Goal: Navigation & Orientation: Find specific page/section

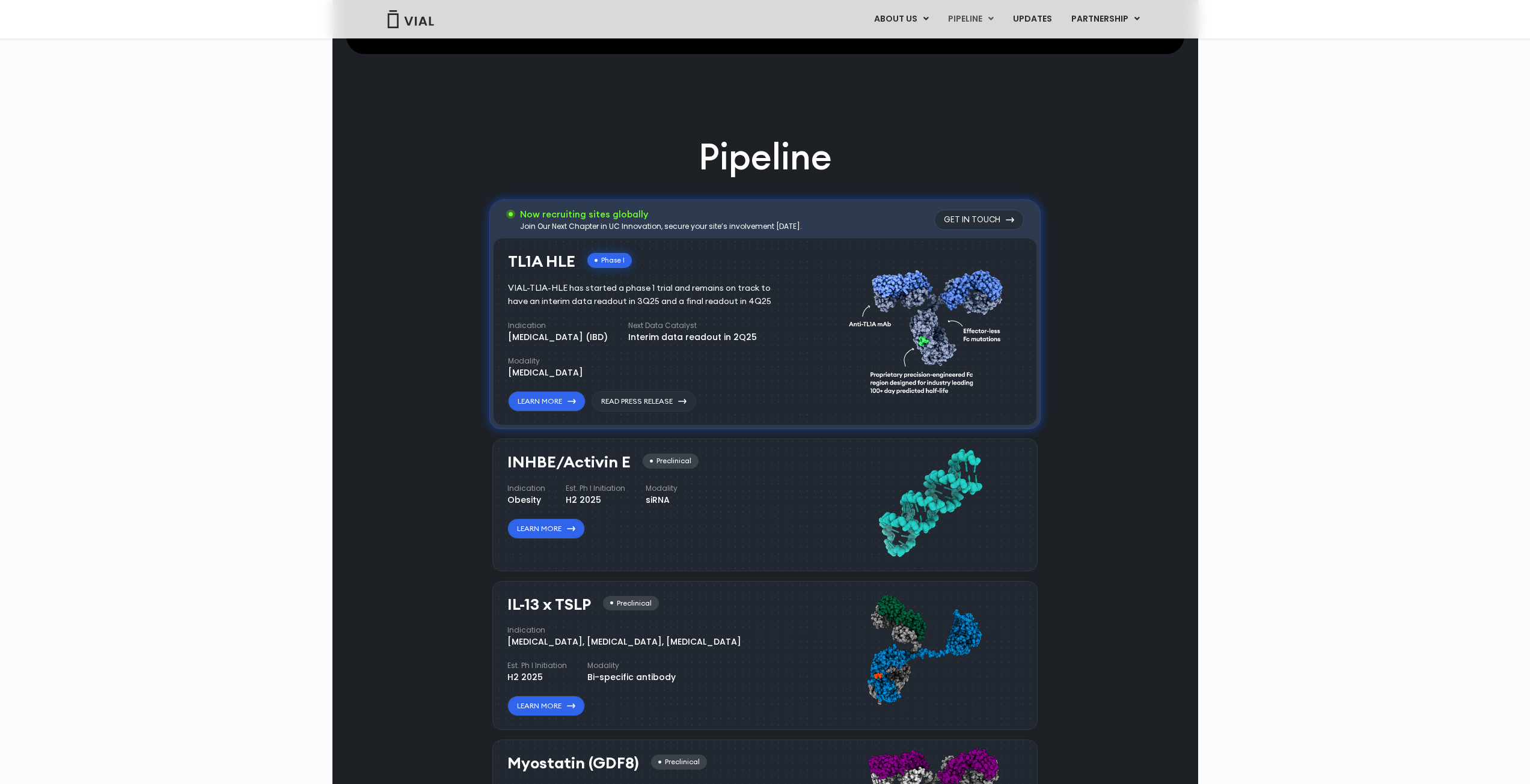
scroll to position [781, 0]
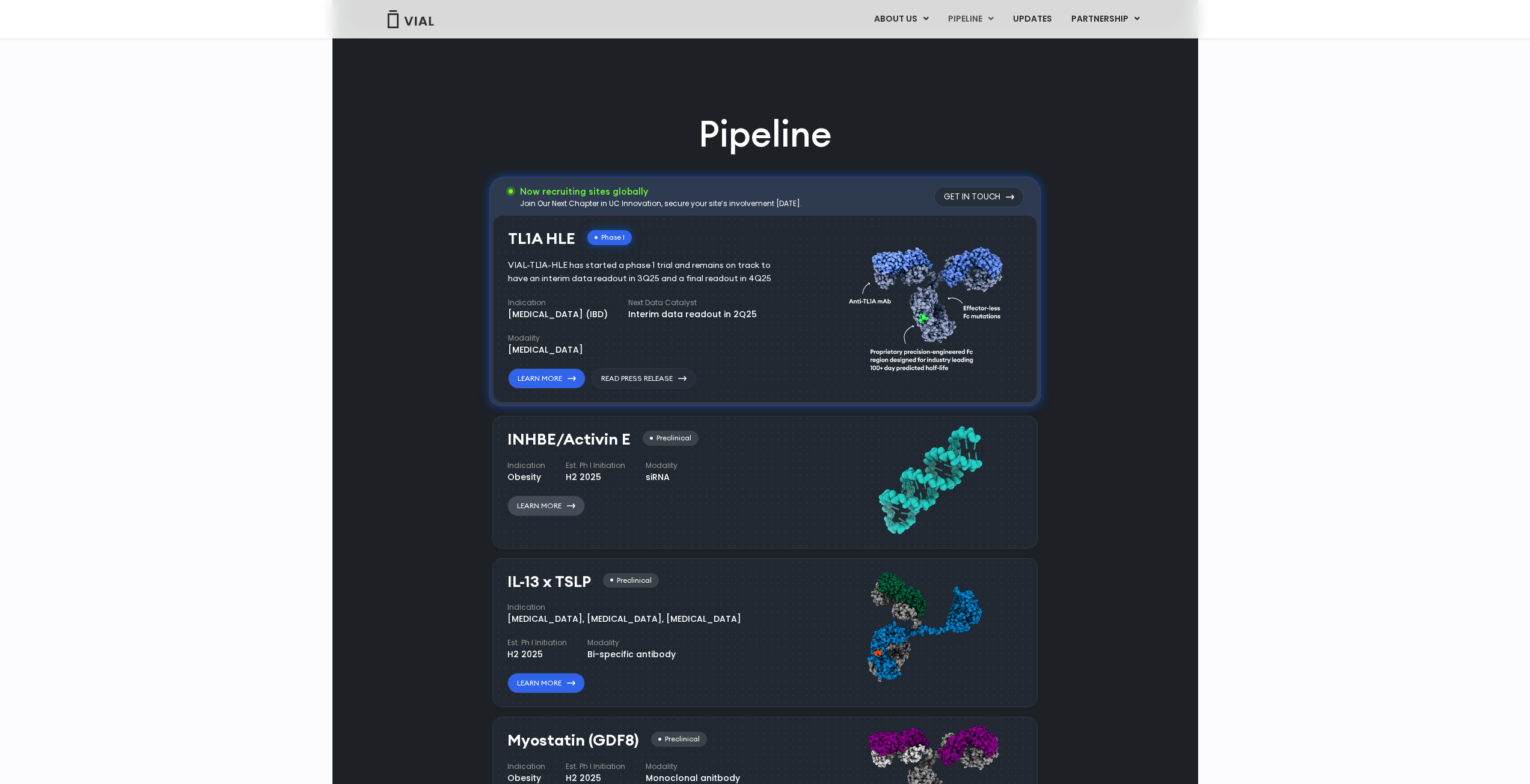
click at [570, 508] on link "Learn More" at bounding box center [546, 506] width 77 height 21
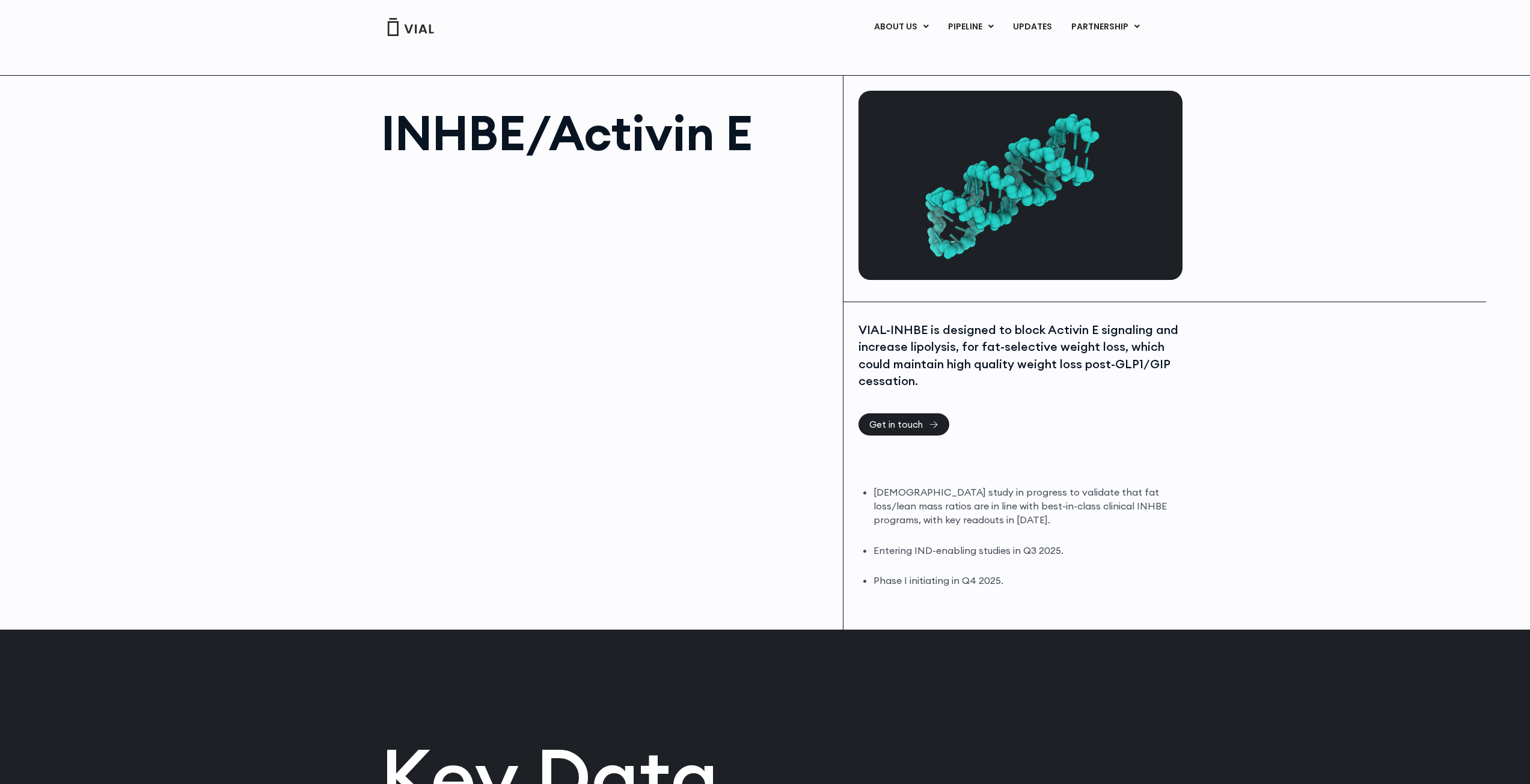
drag, startPoint x: 0, startPoint y: 0, endPoint x: 1156, endPoint y: 339, distance: 1204.7
click at [990, 70] on link "INHBE/ACTIVIN E" at bounding box center [995, 75] width 105 height 18
click at [912, 53] on link "ABOUT US" at bounding box center [921, 57] width 105 height 18
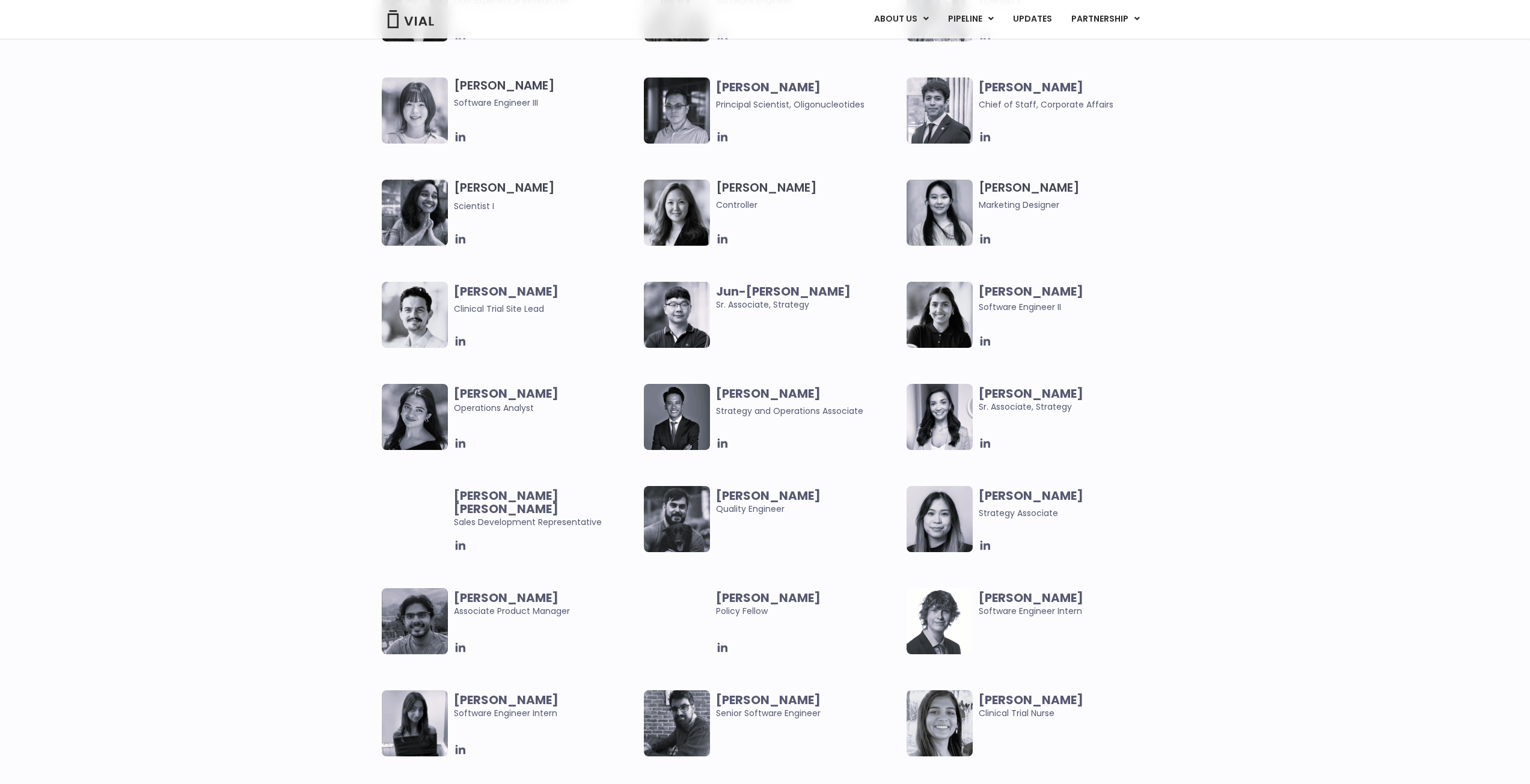
scroll to position [2043, 0]
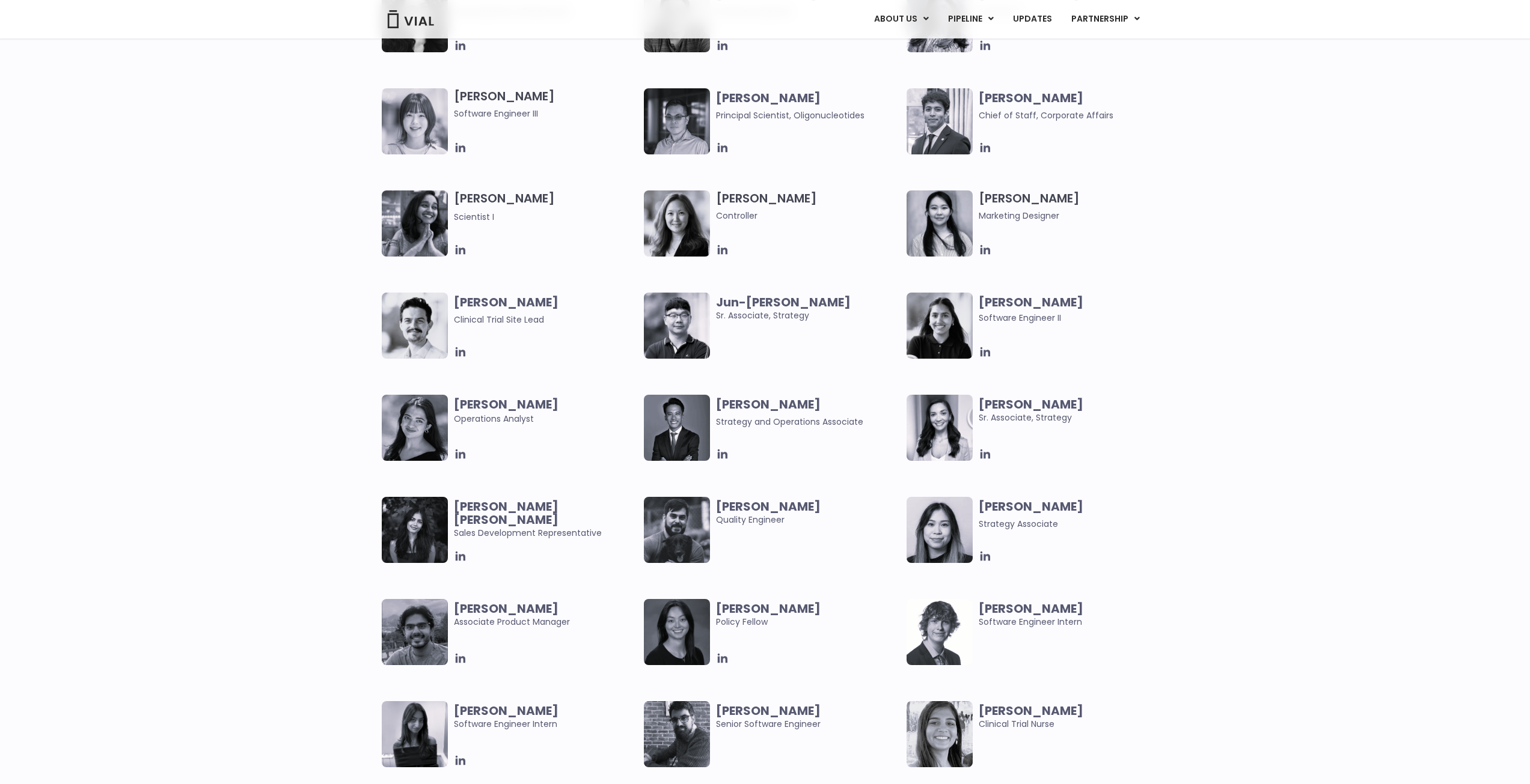
click at [762, 306] on b "Jun-Goo Kwak" at bounding box center [783, 303] width 135 height 17
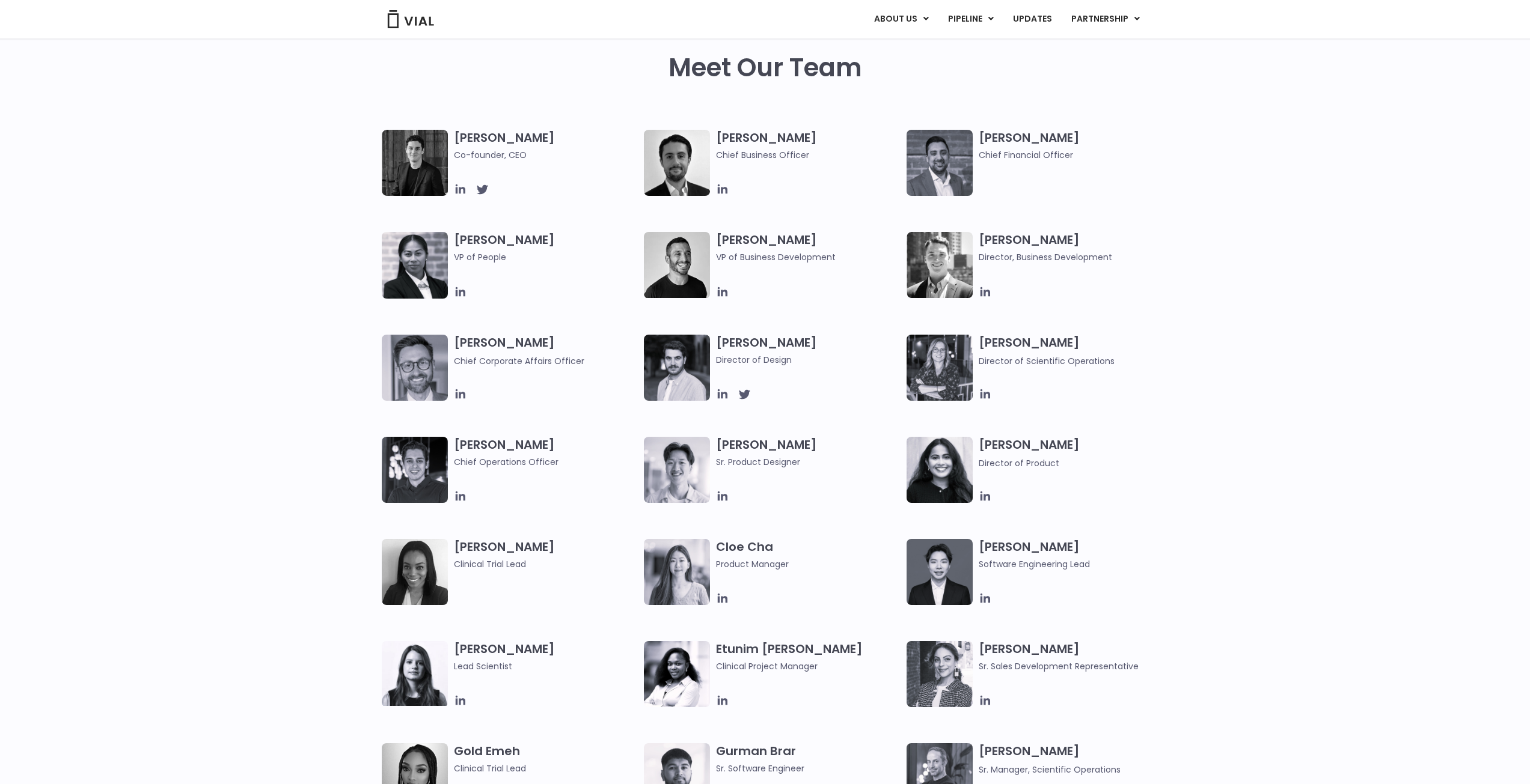
scroll to position [0, 0]
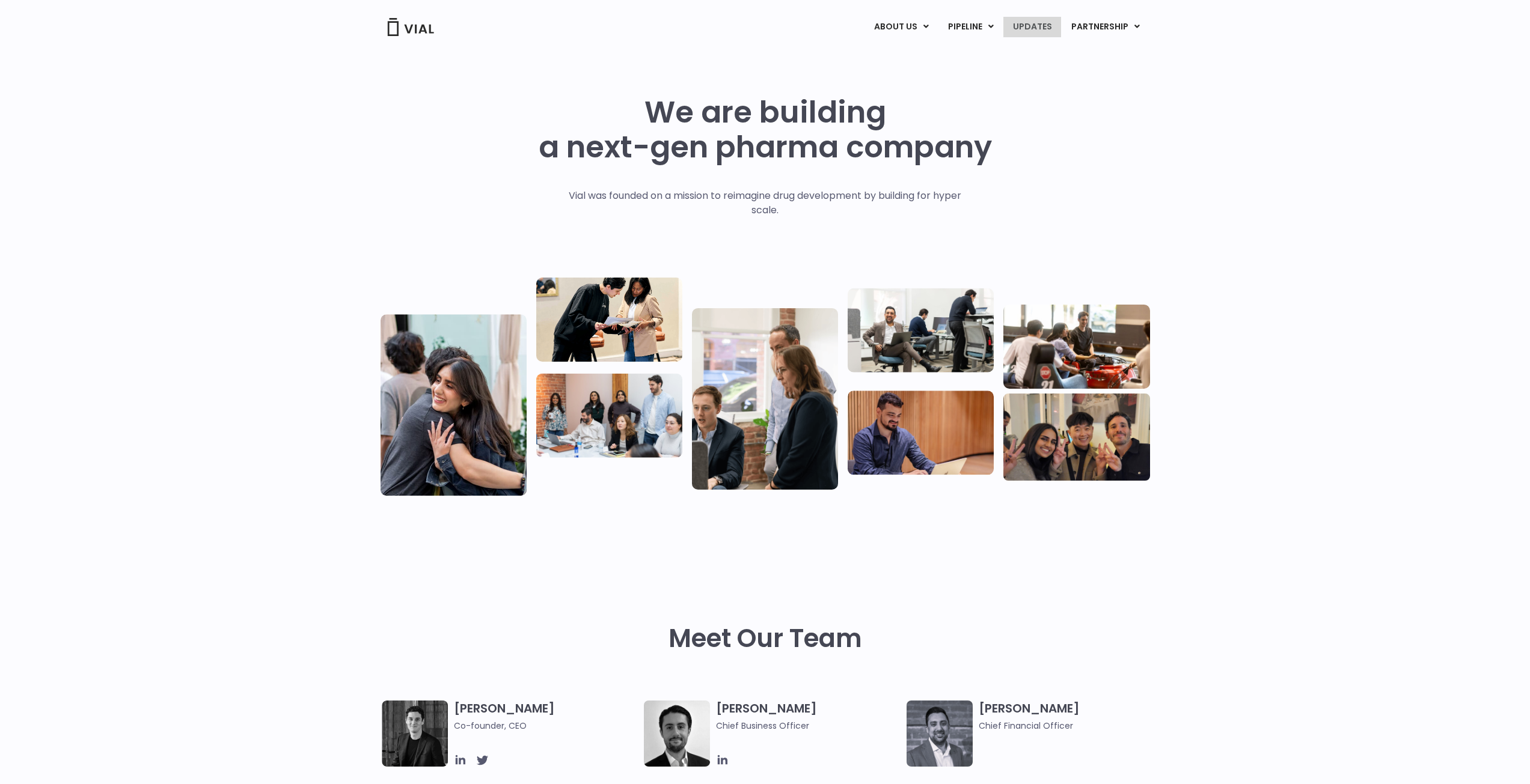
click at [1035, 27] on link "UPDATES" at bounding box center [1032, 27] width 58 height 21
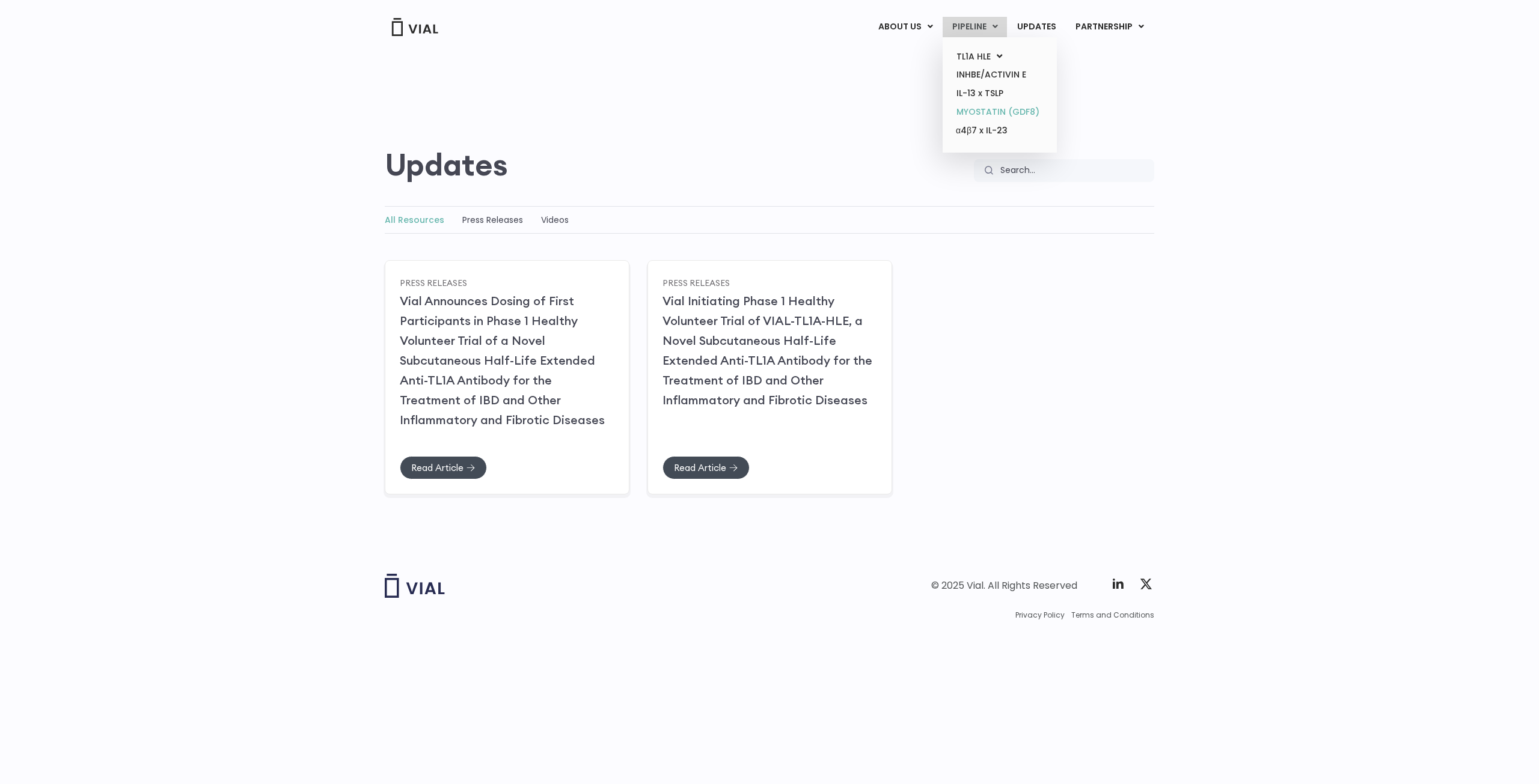
click at [984, 106] on link "MYOSTATIN (GDF8)" at bounding box center [1000, 112] width 106 height 18
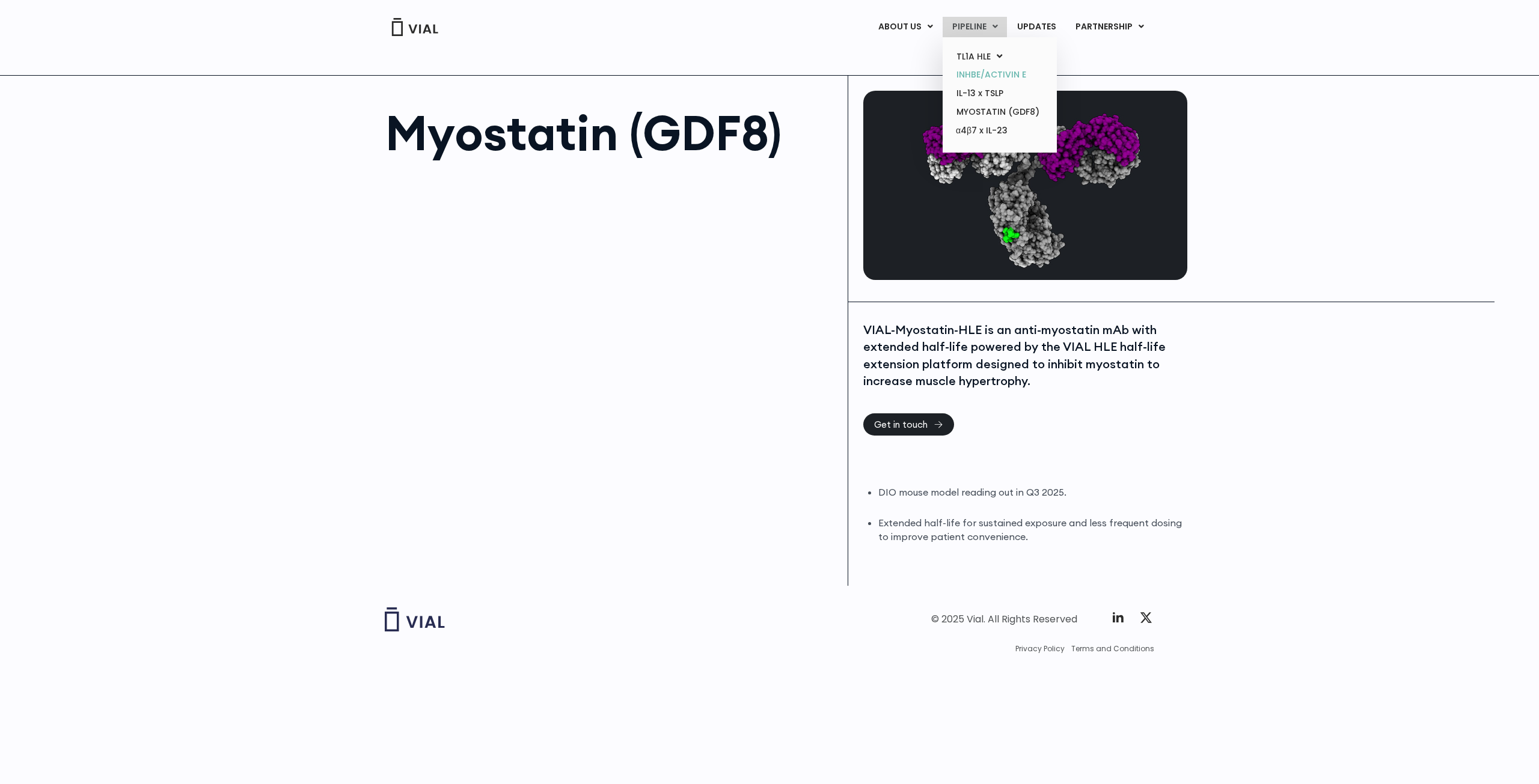
click at [987, 77] on link "INHBE/ACTIVIN E" at bounding box center [1000, 75] width 106 height 18
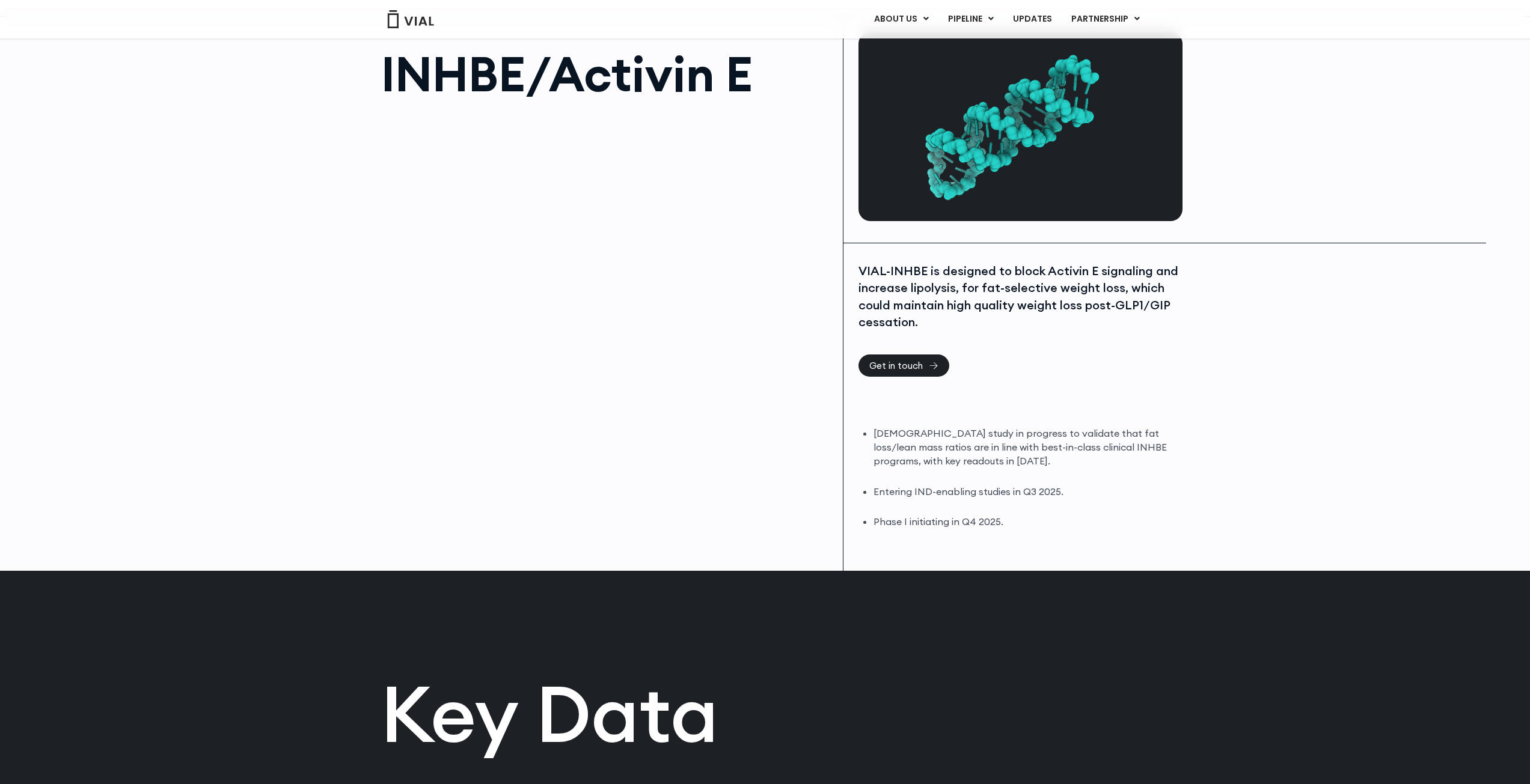
scroll to position [60, 0]
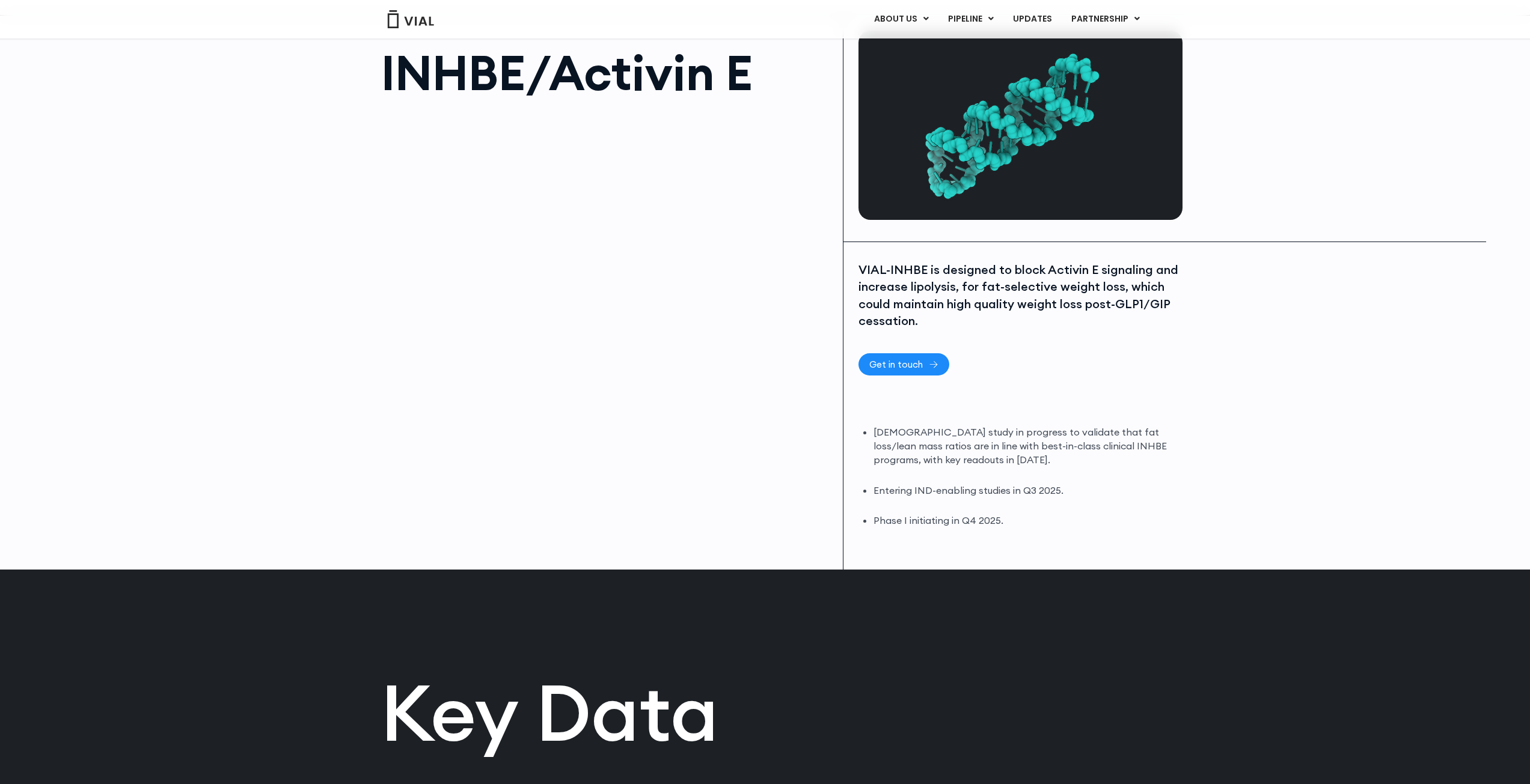
click at [892, 368] on span "Get in touch" at bounding box center [896, 364] width 53 height 9
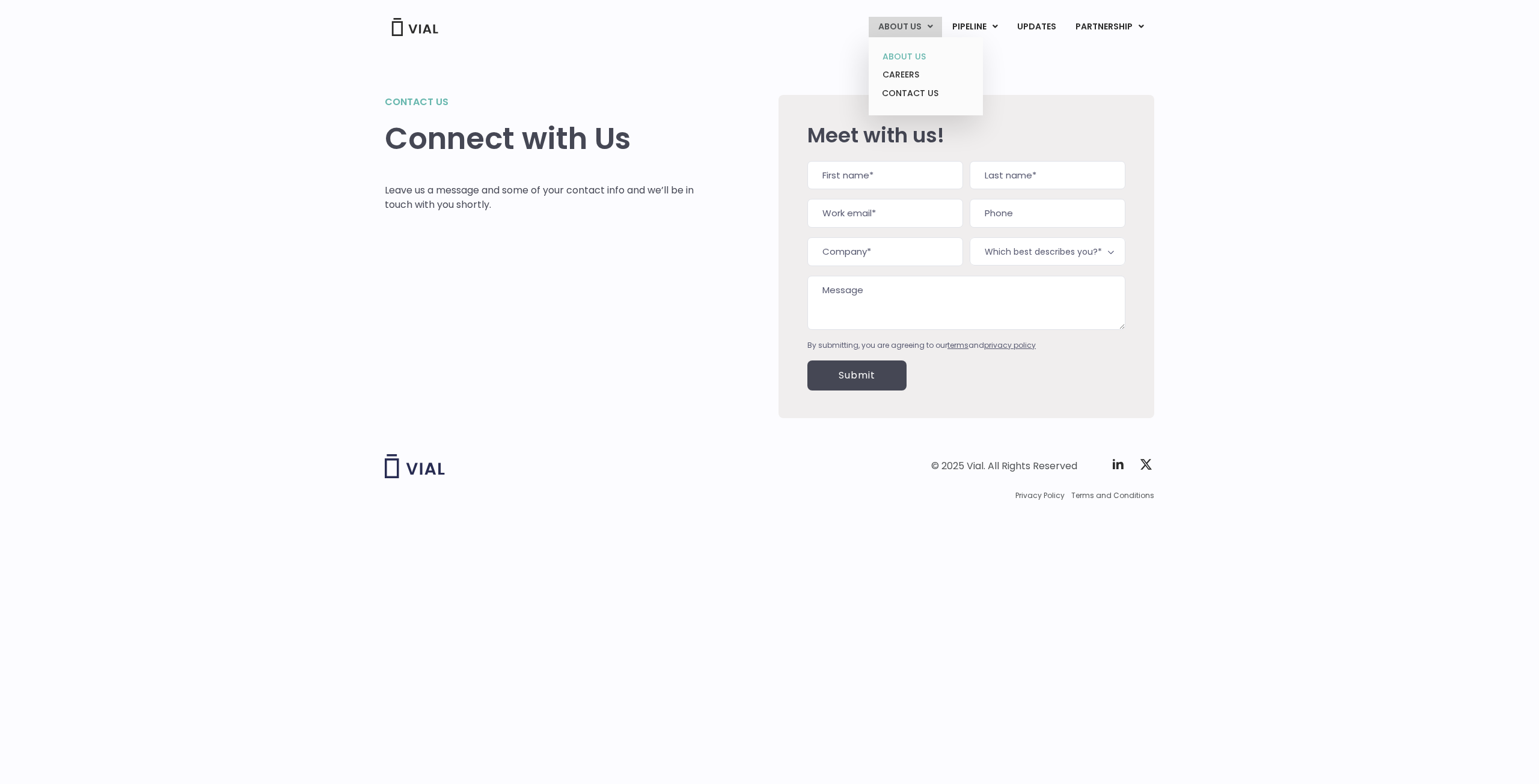
click at [903, 53] on link "ABOUT US" at bounding box center [926, 57] width 106 height 18
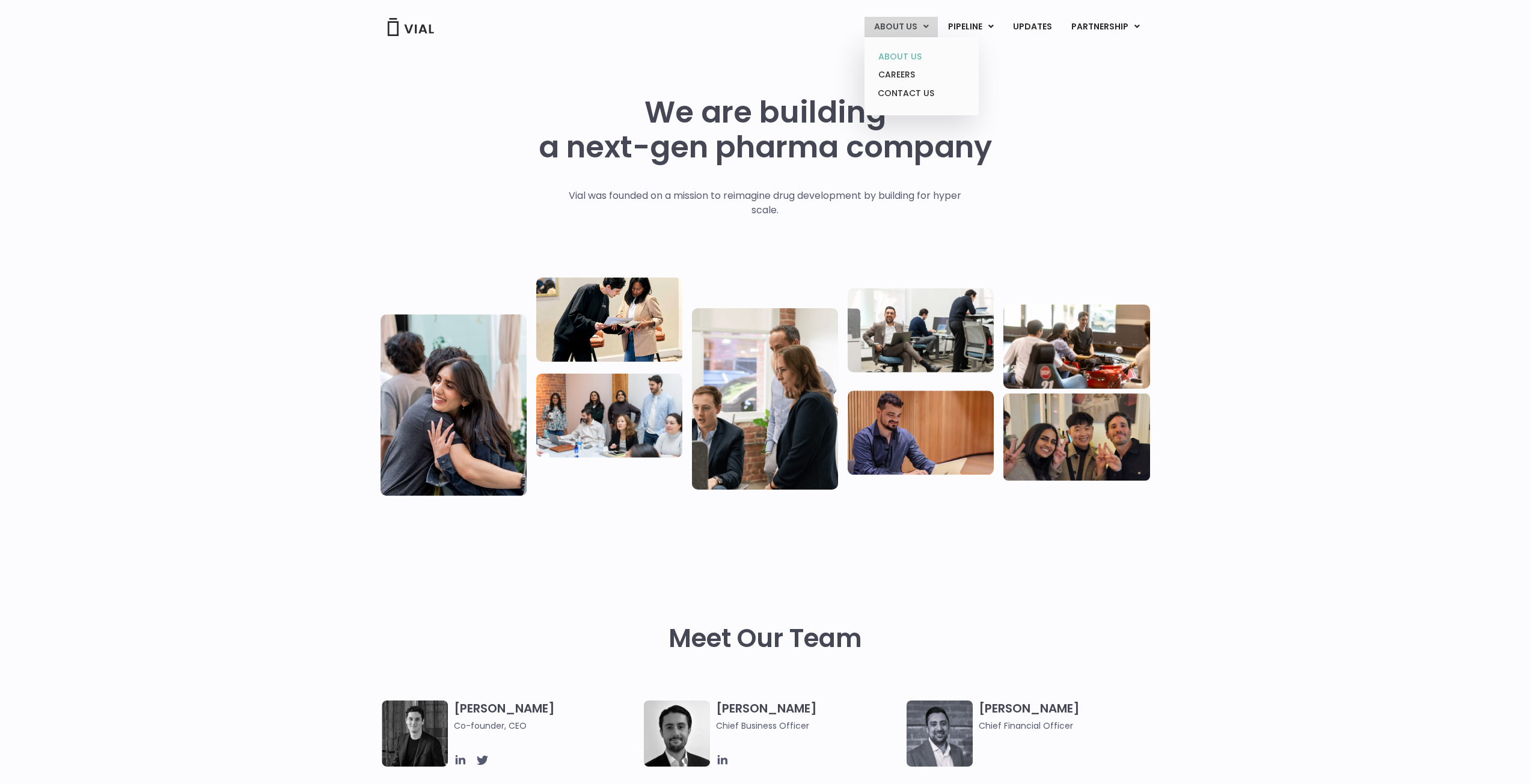
click at [913, 57] on link "ABOUT US" at bounding box center [921, 57] width 105 height 18
click at [410, 29] on img at bounding box center [410, 28] width 48 height 18
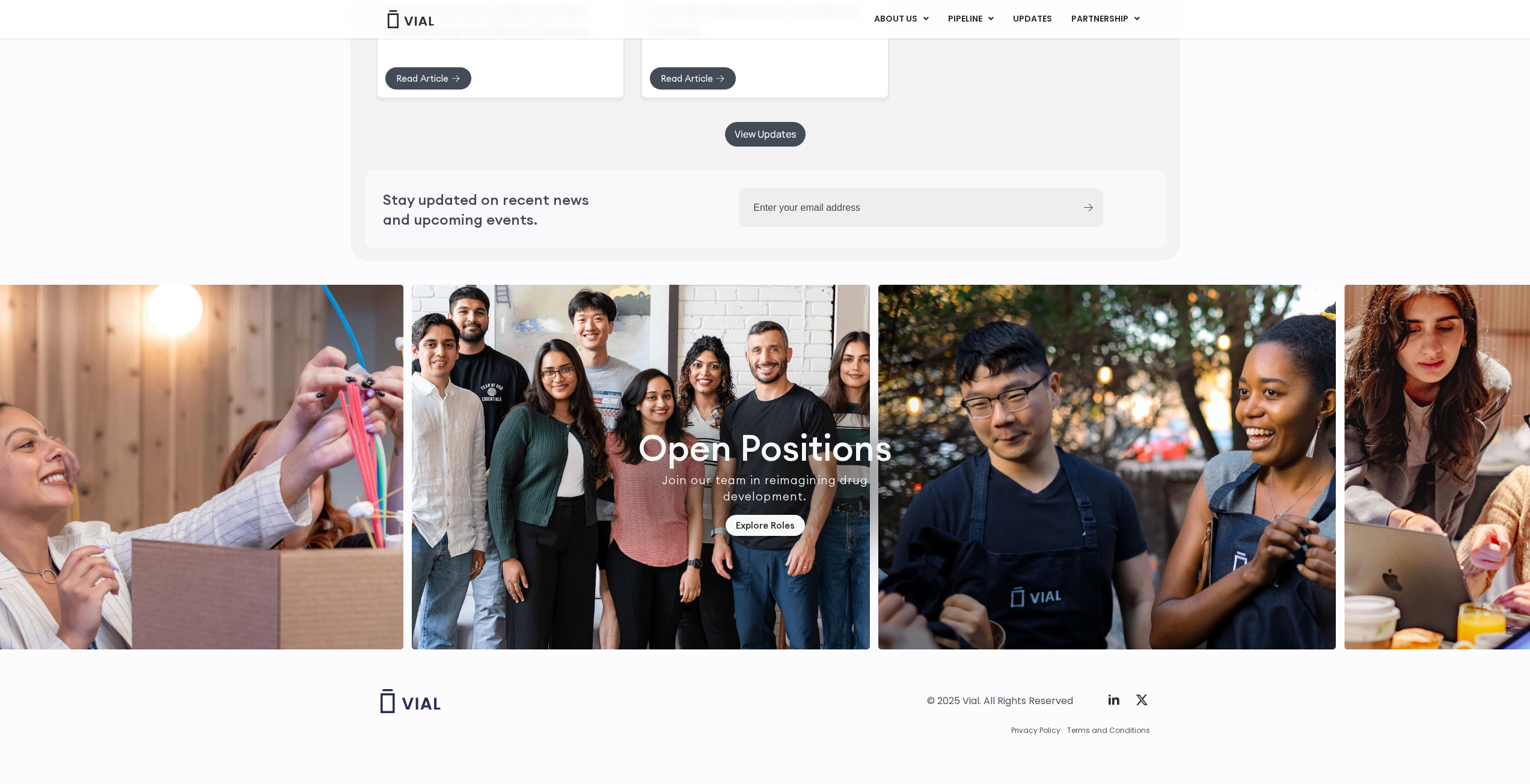
scroll to position [3293, 0]
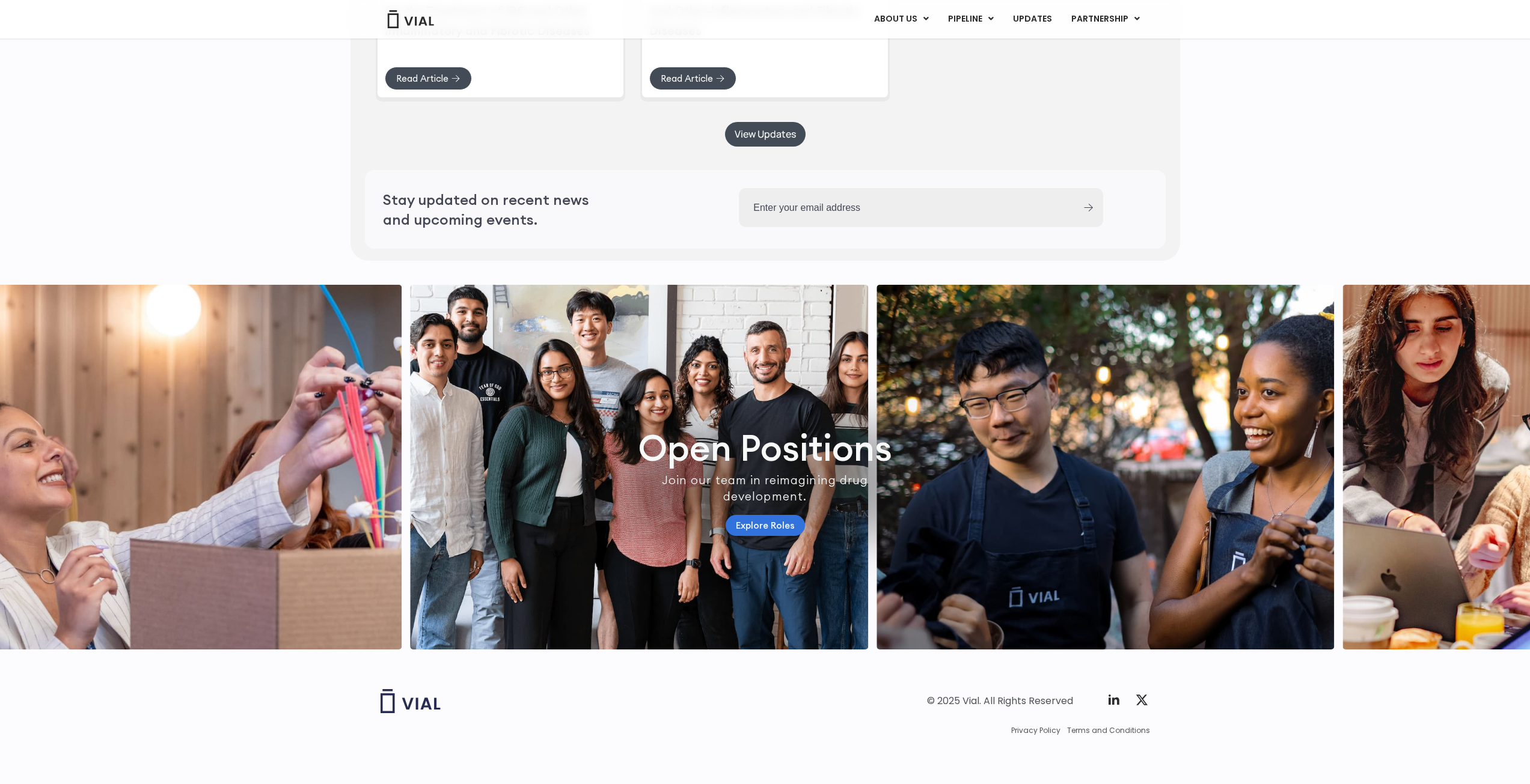
click at [782, 515] on link "Explore Roles" at bounding box center [765, 526] width 79 height 21
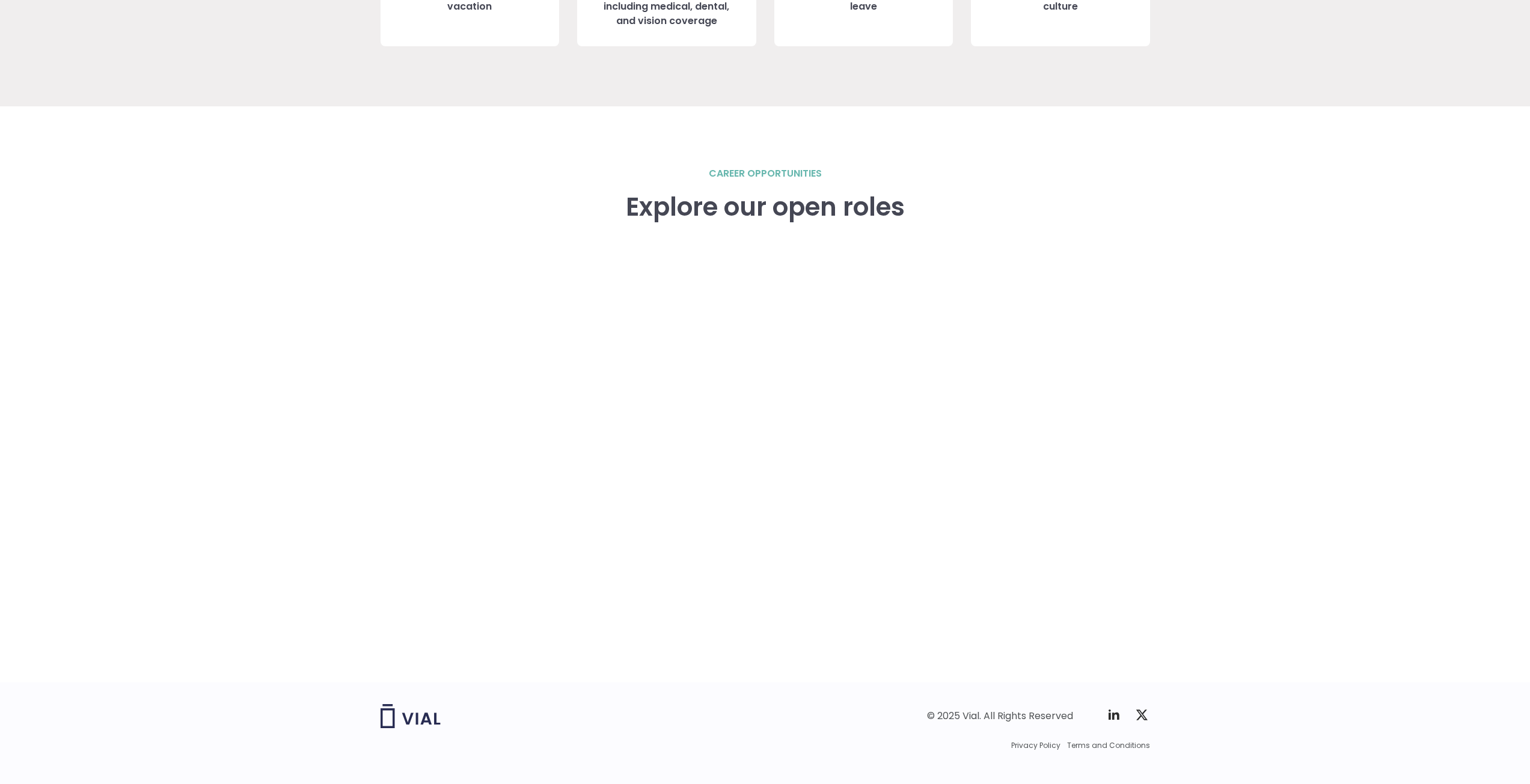
scroll to position [1563, 0]
